Goal: Task Accomplishment & Management: Use online tool/utility

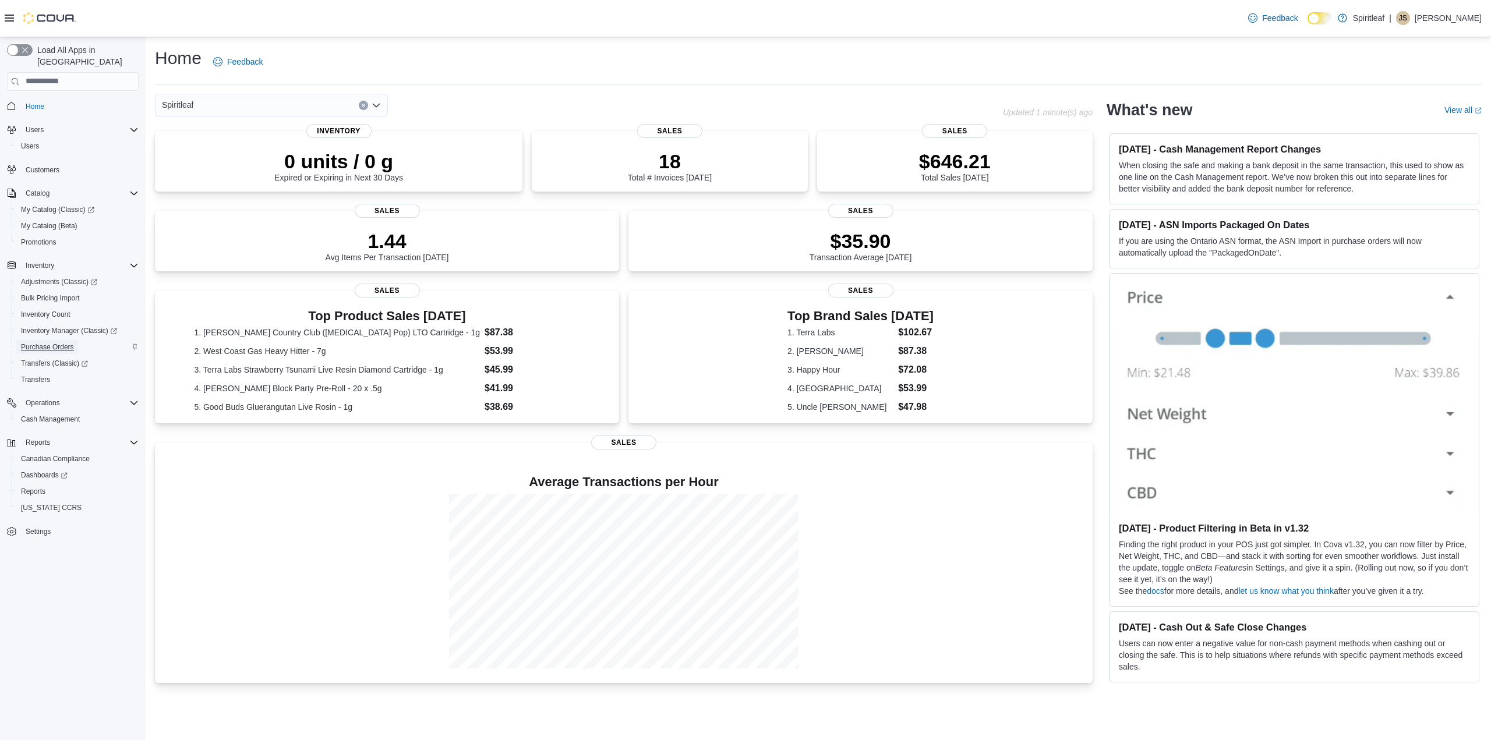
click at [47, 343] on span "Purchase Orders" at bounding box center [47, 347] width 53 height 9
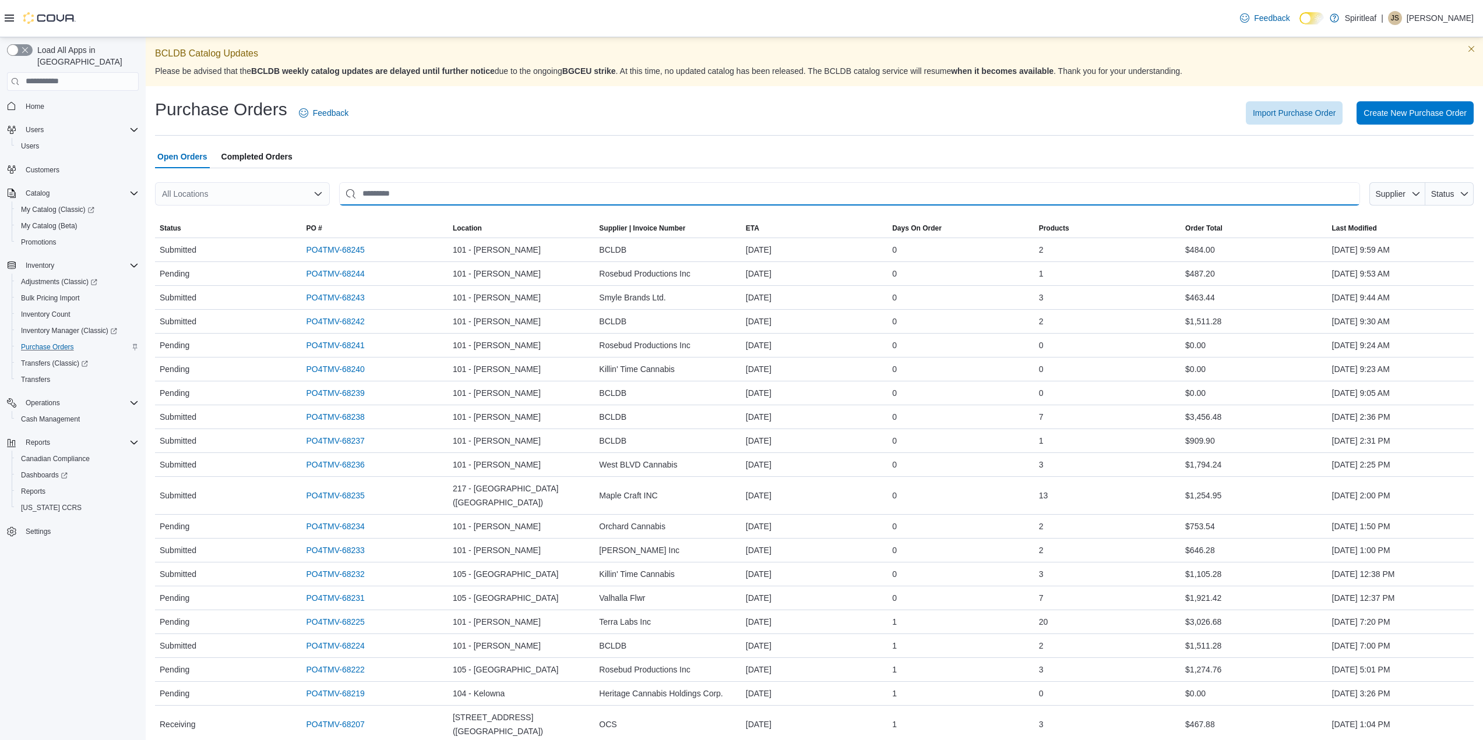
click at [420, 188] on input "This is a search bar. After typing your query, hit enter to filter the results …" at bounding box center [849, 193] width 1021 height 23
type input "***"
